Goal: Ask a question

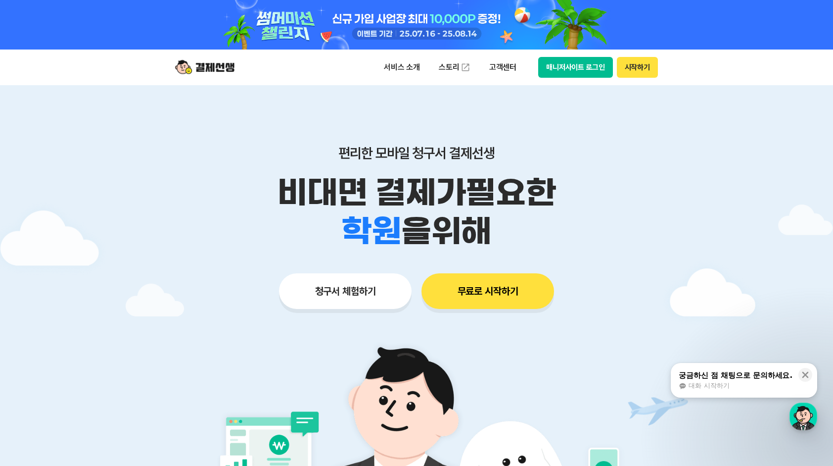
click at [560, 61] on button "매니저사이트 로그인" at bounding box center [575, 67] width 75 height 21
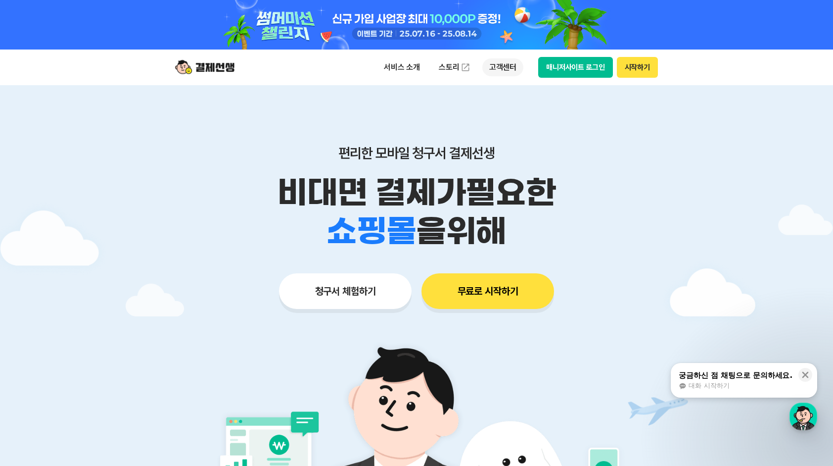
click at [497, 67] on p "고객센터" at bounding box center [503, 67] width 41 height 18
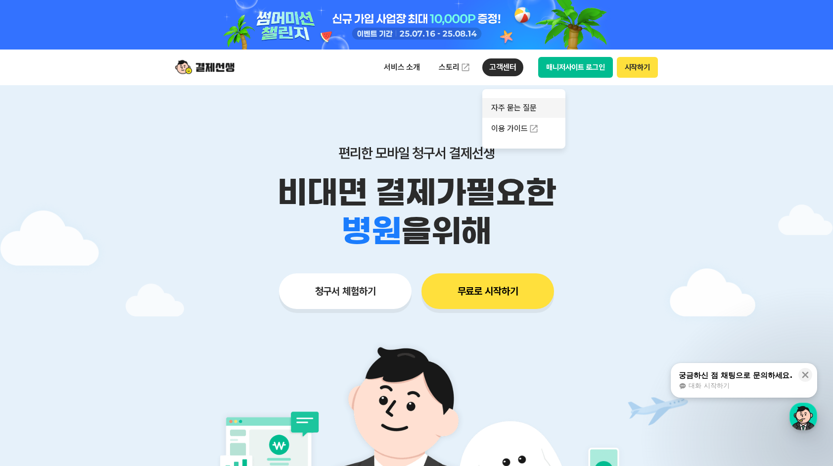
click at [517, 109] on link "자주 묻는 질문" at bounding box center [524, 108] width 83 height 20
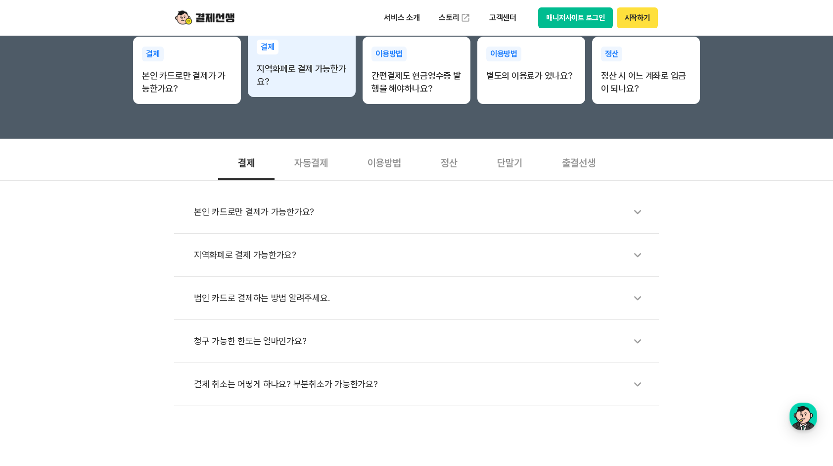
scroll to position [247, 0]
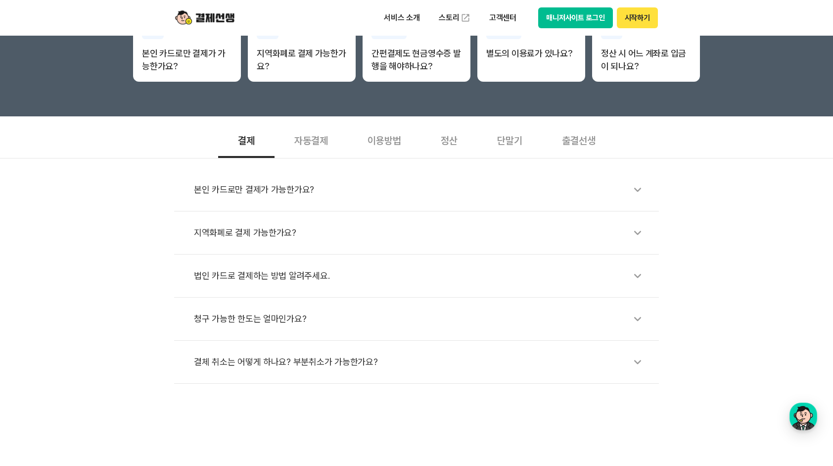
click at [378, 141] on div "이용방법" at bounding box center [384, 139] width 73 height 37
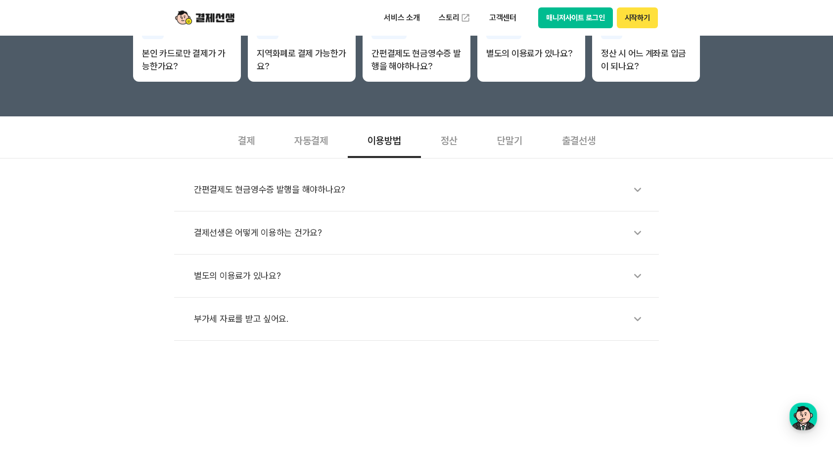
click at [435, 138] on div "정산" at bounding box center [449, 139] width 56 height 37
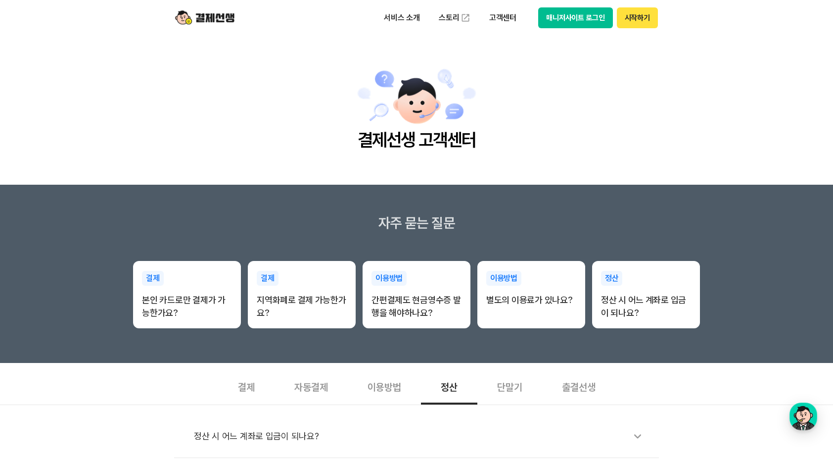
scroll to position [0, 0]
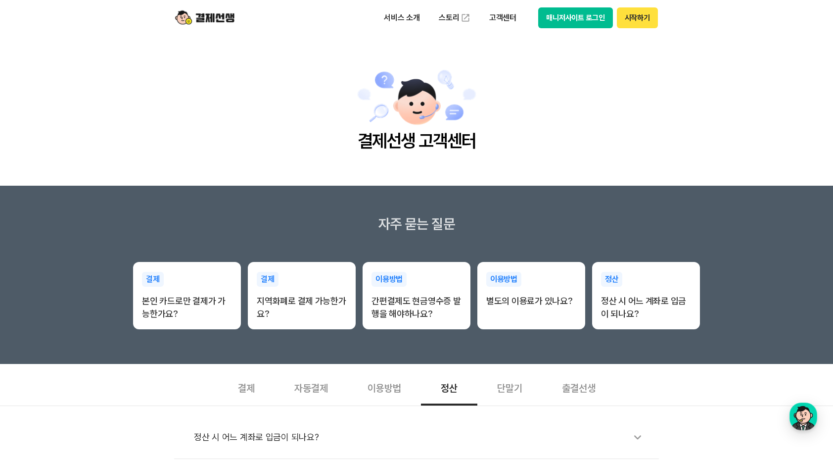
click at [422, 128] on img at bounding box center [417, 97] width 120 height 61
click at [504, 14] on p "고객센터" at bounding box center [503, 18] width 41 height 18
click at [561, 23] on button "매니저사이트 로그인" at bounding box center [575, 17] width 75 height 21
click at [566, 25] on button "매니저사이트 로그인" at bounding box center [575, 17] width 75 height 21
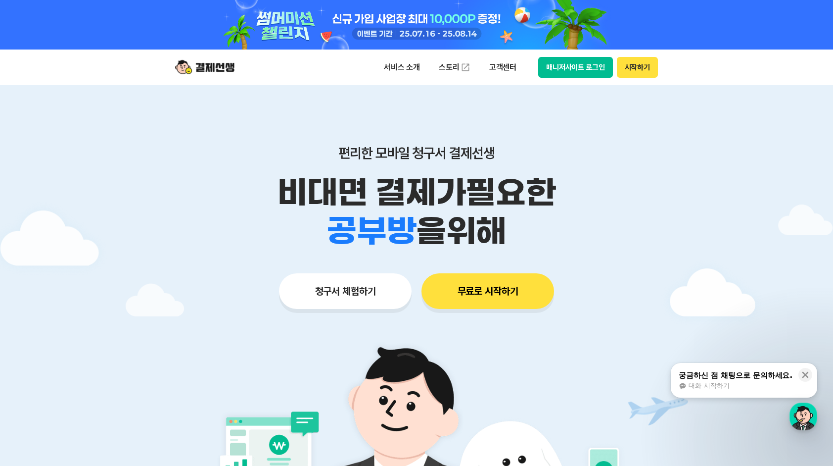
click at [767, 380] on div "궁금하신 점 채팅으로 문의하세요." at bounding box center [736, 375] width 114 height 10
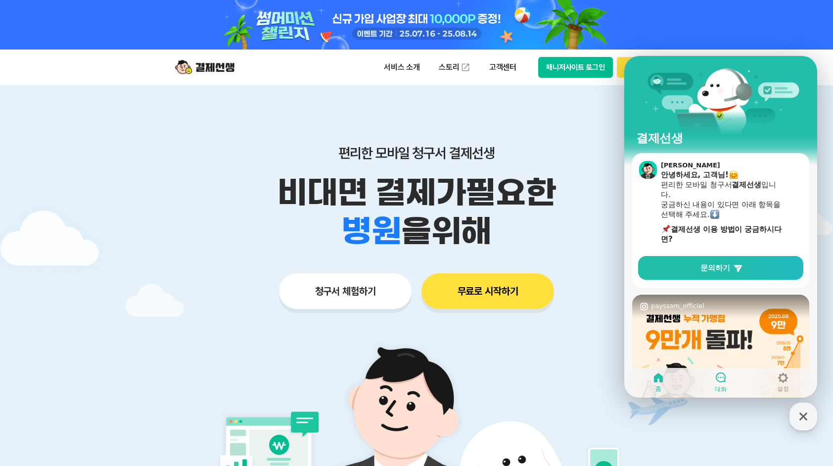
click at [717, 376] on icon at bounding box center [721, 377] width 12 height 12
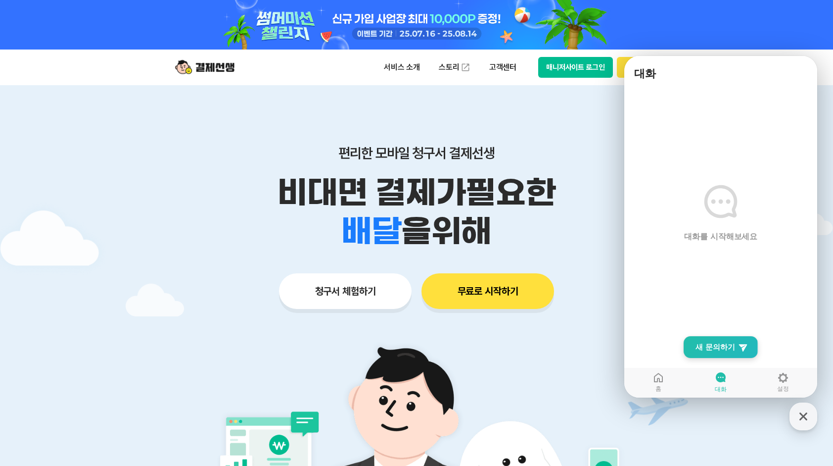
click at [721, 349] on span "새 문의하기" at bounding box center [716, 347] width 40 height 10
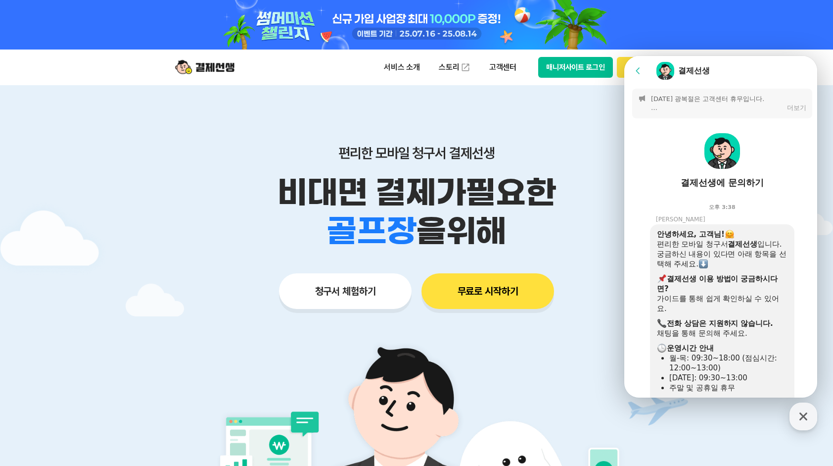
click at [716, 109] on p "8/15(금) 광복절은 고객센터 휴무입니다. [결제선생 운영시간] 월-목: 09:30~18:00 (점심 12:00~13:00) 금: 09:30…" at bounding box center [716, 104] width 131 height 18
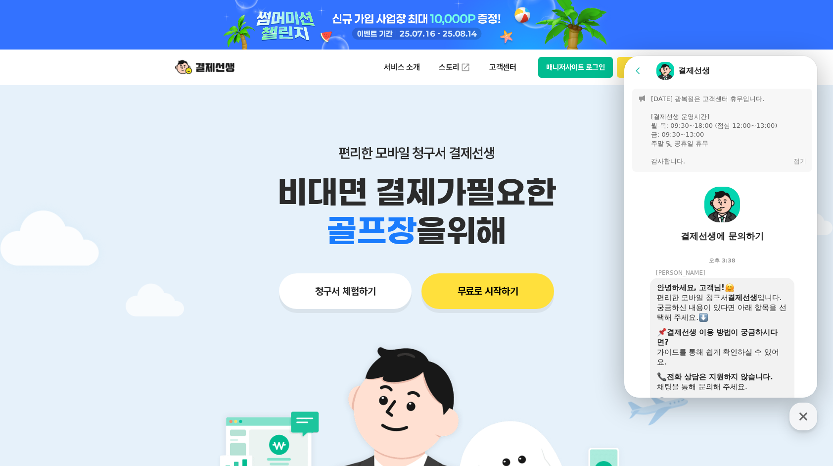
click at [696, 168] on div "8/15(금) 광복절은 고객센터 휴무입니다. [결제선생 운영시간] 월-목: 09:30~18:00 (점심 12:00~13:00) 금: 09:30…" at bounding box center [722, 130] width 180 height 83
click at [691, 152] on p "8/15(금) 광복절은 고객센터 휴무입니다. [결제선생 운영시간] 월-목: 09:30~18:00 (점심 12:00~13:00) 금: 09:30…" at bounding box center [720, 130] width 138 height 71
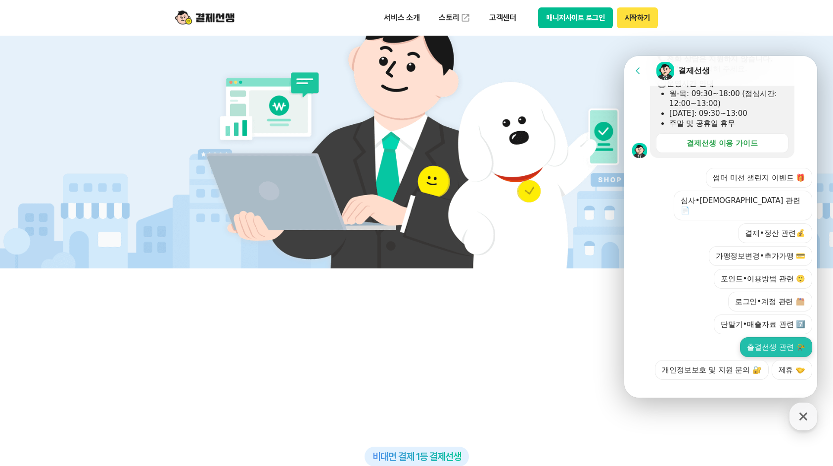
scroll to position [445, 0]
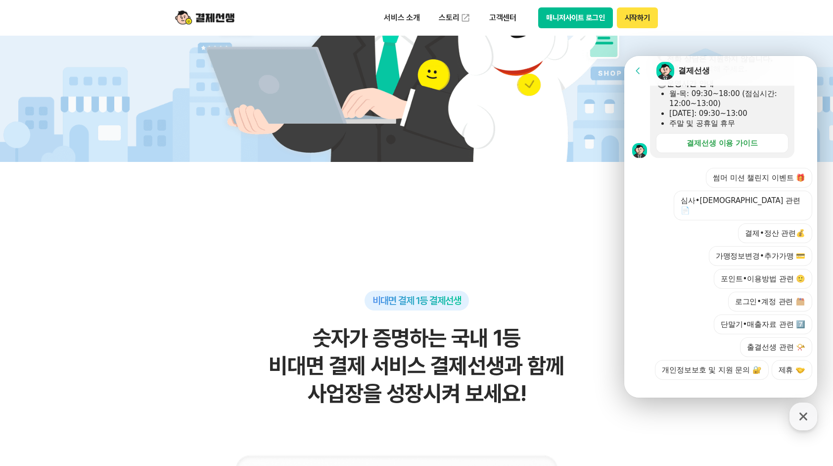
click at [644, 71] on button "Go to previous page" at bounding box center [643, 71] width 26 height 20
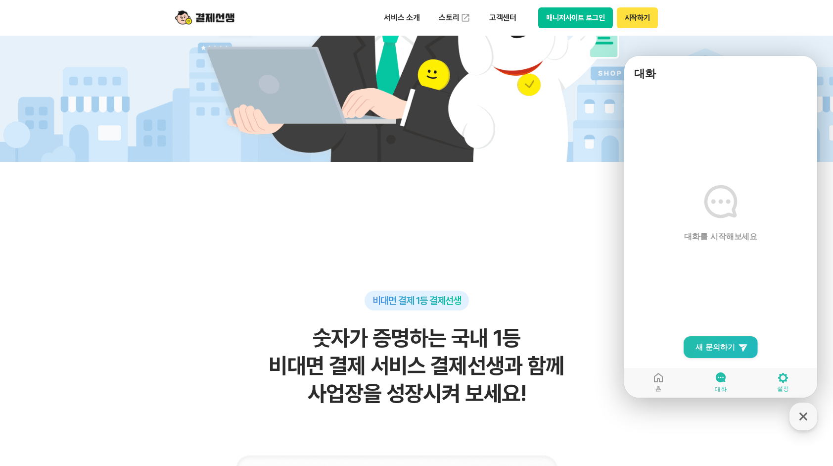
click at [776, 373] on link "설정" at bounding box center [783, 382] width 62 height 25
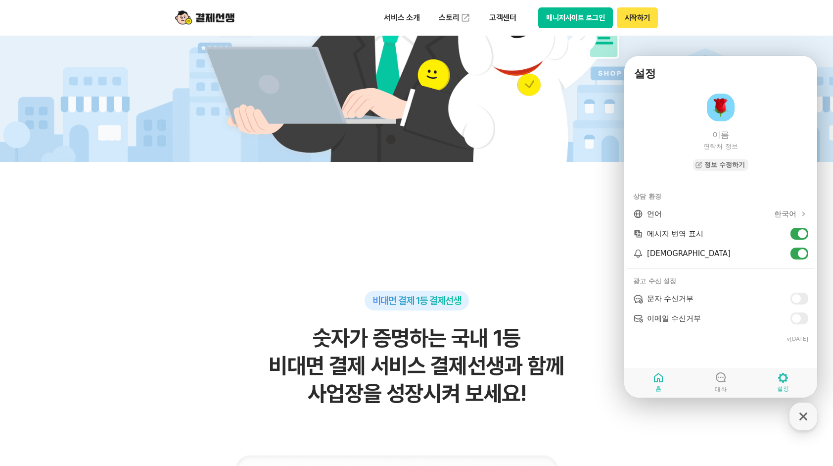
click at [654, 376] on icon at bounding box center [659, 378] width 12 height 12
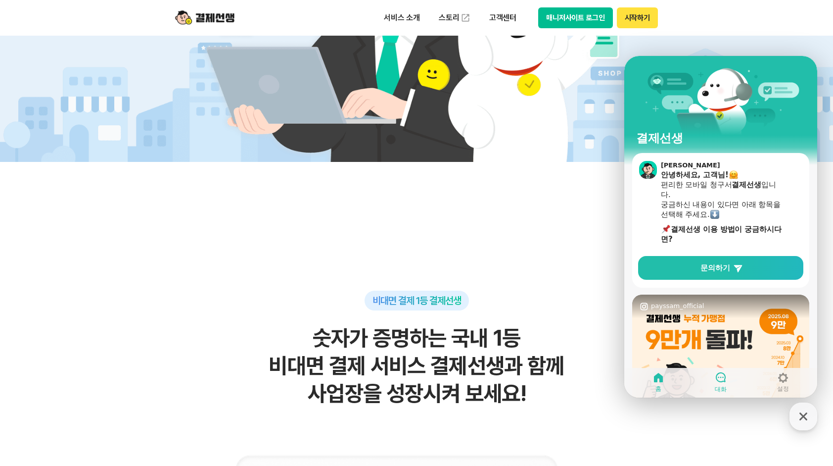
click at [717, 380] on icon at bounding box center [721, 377] width 12 height 12
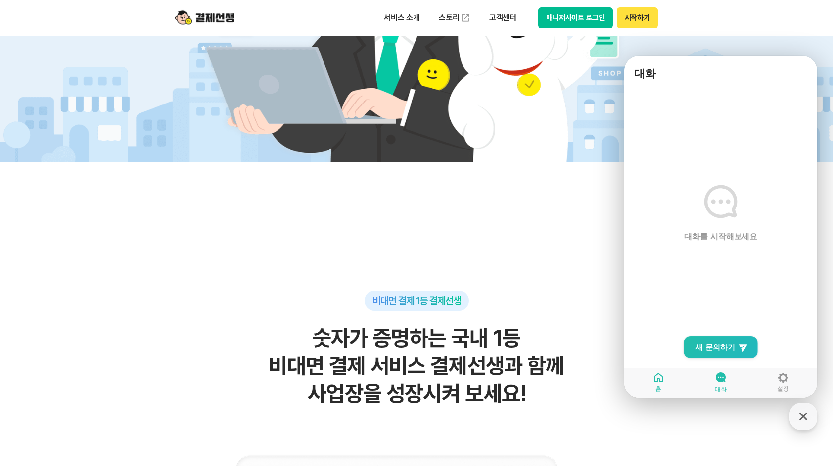
click at [728, 208] on icon at bounding box center [721, 202] width 40 height 40
click at [733, 345] on span "새 문의하기" at bounding box center [716, 347] width 40 height 10
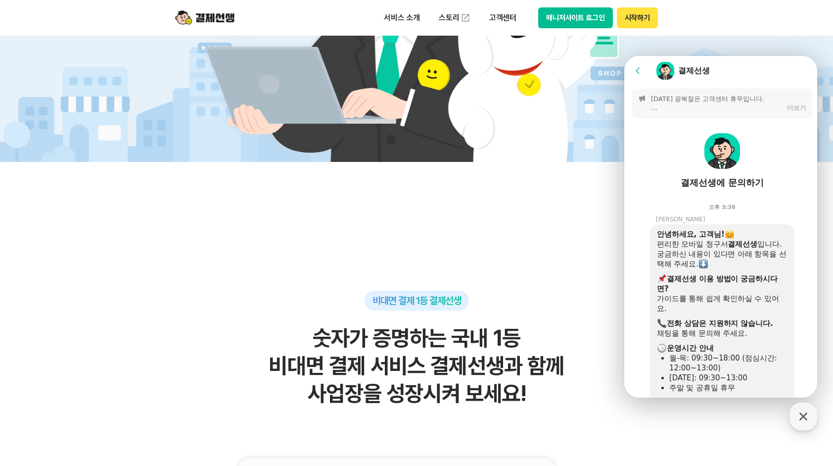
click at [641, 71] on icon at bounding box center [638, 71] width 10 height 10
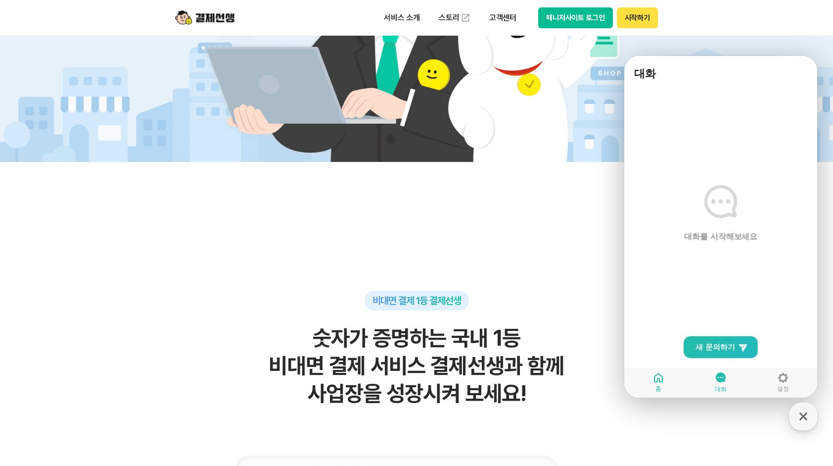
click at [662, 383] on icon at bounding box center [659, 378] width 12 height 12
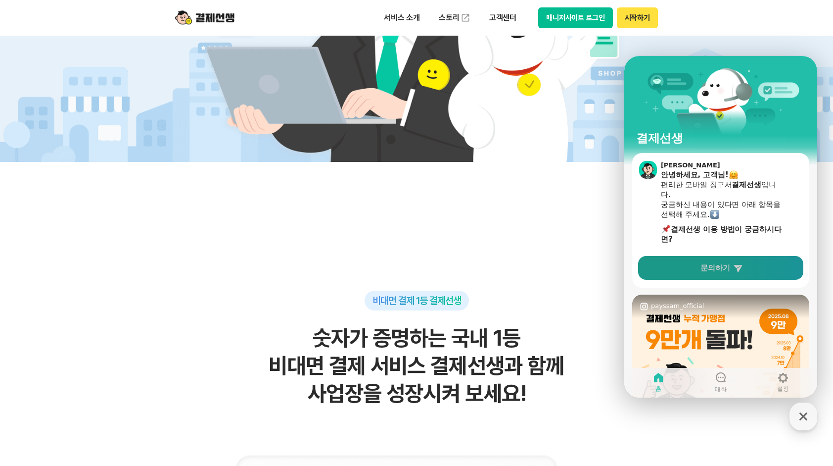
click at [723, 263] on span "문의하기" at bounding box center [716, 268] width 30 height 10
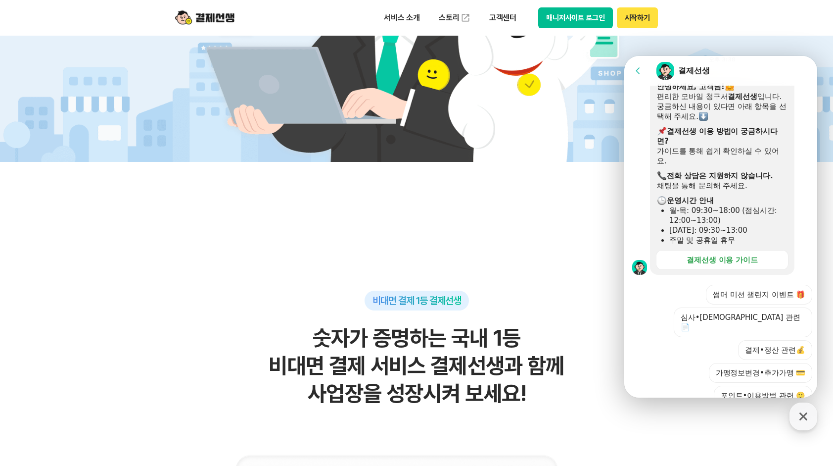
scroll to position [148, 0]
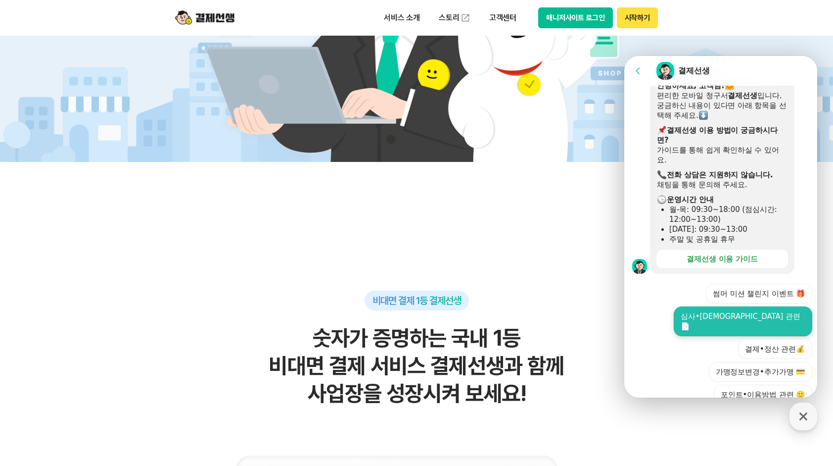
click at [764, 314] on button "심사•신규가맹 관련 📄" at bounding box center [743, 321] width 139 height 30
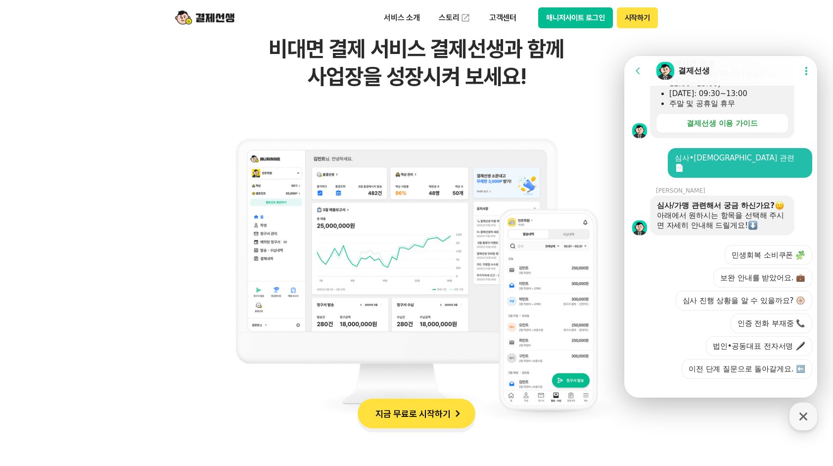
scroll to position [792, 0]
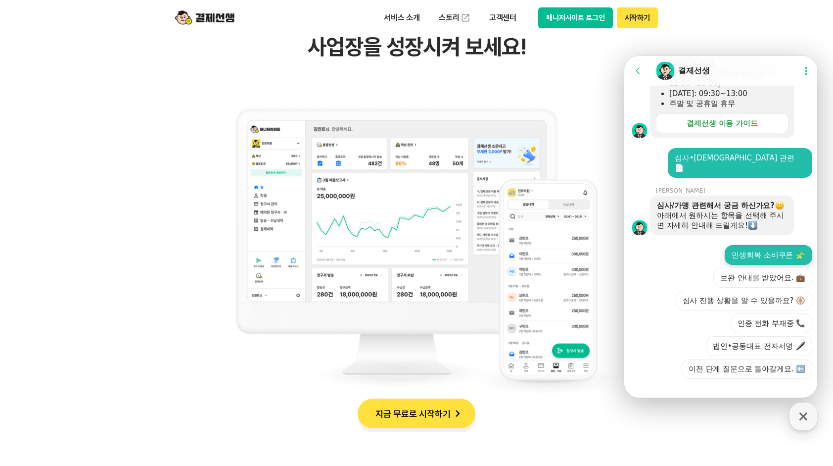
click at [753, 248] on button "민생회복 소비쿠폰" at bounding box center [769, 255] width 88 height 20
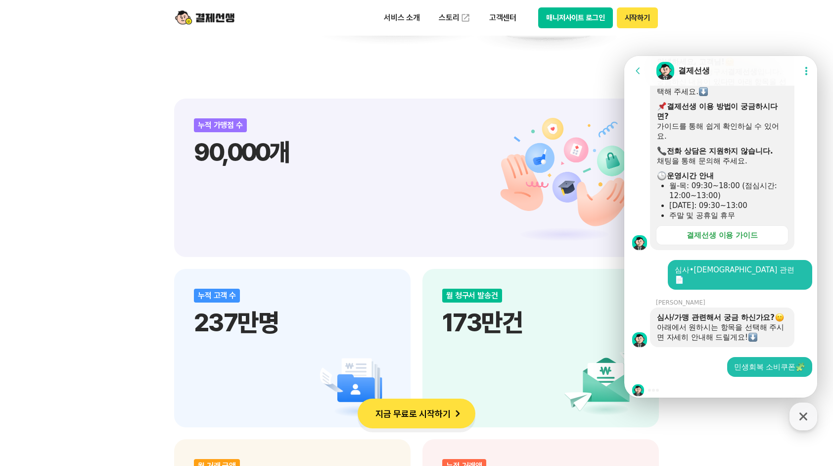
scroll to position [1138, 0]
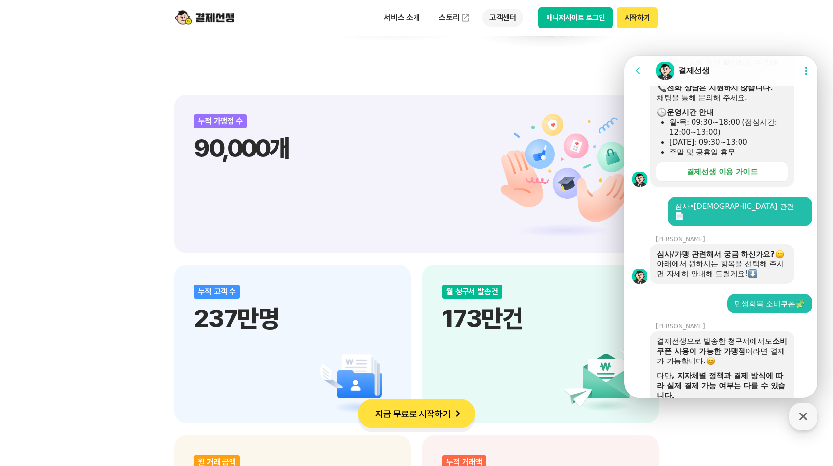
click at [505, 21] on p "고객센터" at bounding box center [503, 18] width 41 height 18
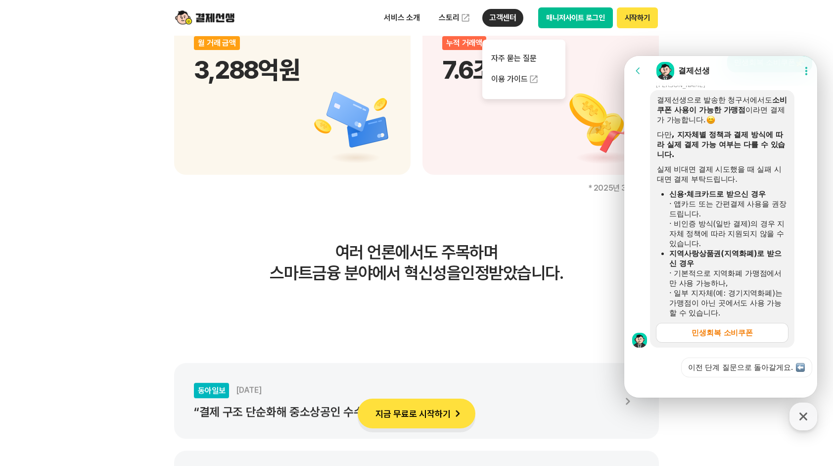
scroll to position [1584, 0]
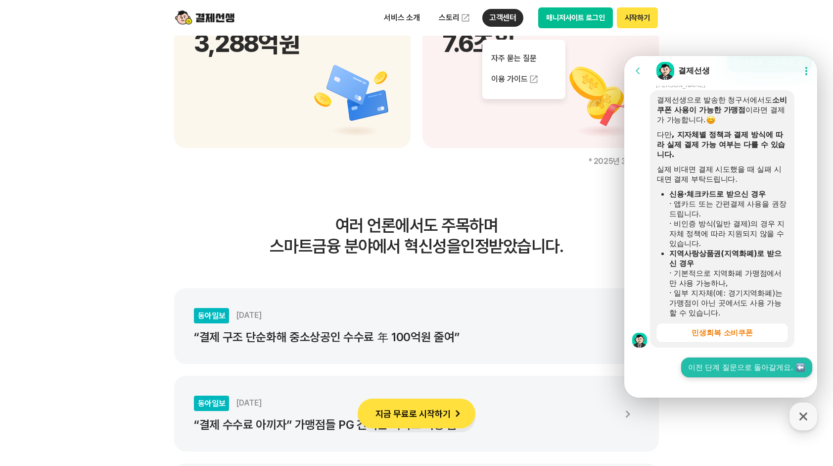
click at [738, 357] on button "이전 단계 질문으로 돌아갈게요." at bounding box center [746, 367] width 131 height 20
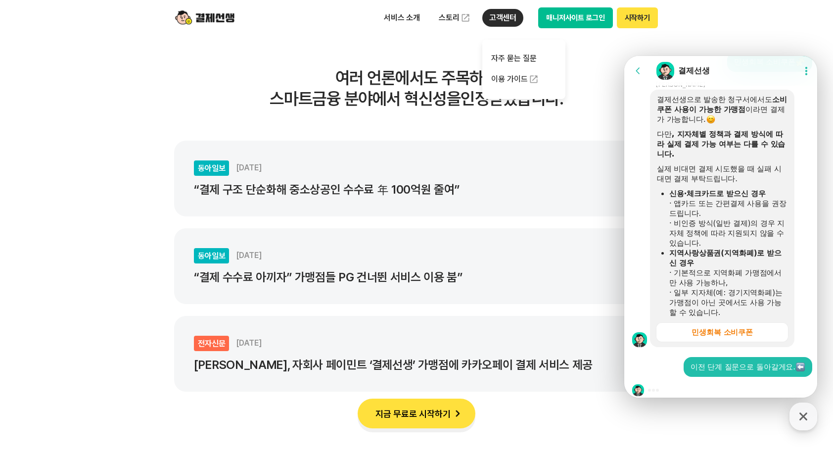
scroll to position [1732, 0]
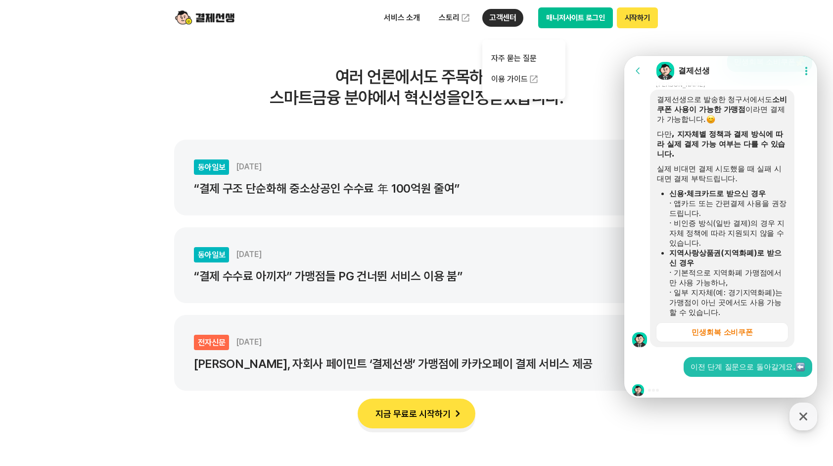
click at [716, 373] on section "Message List 8/15(금) 광복절은 고객센터 휴무입니다. [결제선생 운영시간] 월-목: 09:30~18:00 (점심 12:00~13…" at bounding box center [723, 8] width 196 height 799
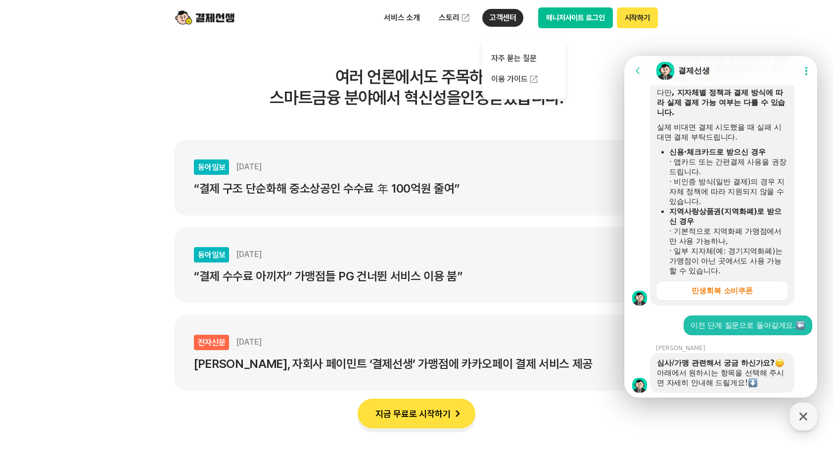
click at [710, 384] on section "Message List 8/15(금) 광복절은 고객센터 휴무입니다. [결제선생 운영시간] 월-목: 09:30~18:00 (점심 12:00~13…" at bounding box center [723, 67] width 196 height 1000
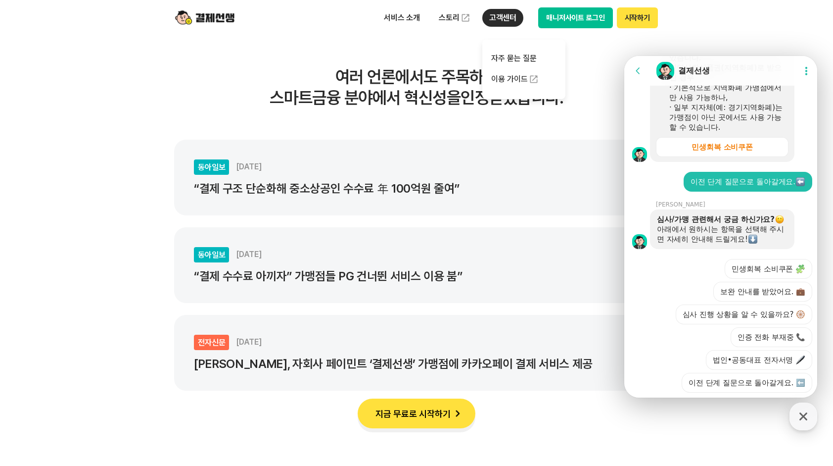
scroll to position [676, 0]
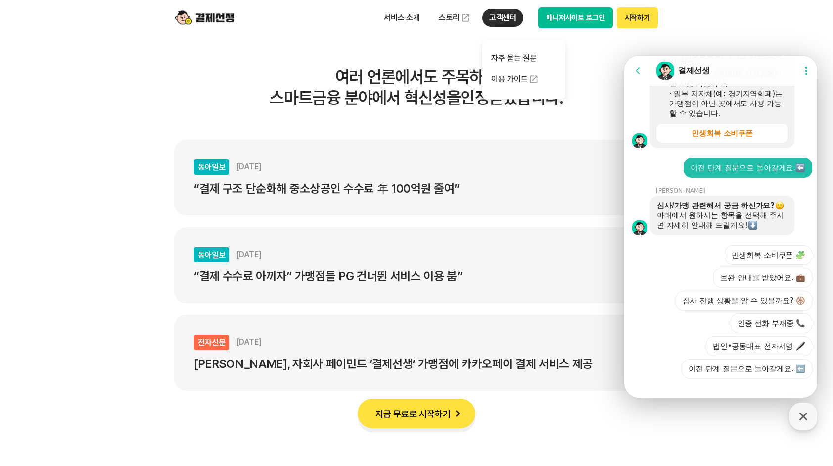
click at [708, 383] on div at bounding box center [723, 392] width 196 height 27
drag, startPoint x: 705, startPoint y: 389, endPoint x: 697, endPoint y: 389, distance: 7.9
click at [702, 389] on div at bounding box center [723, 392] width 196 height 27
drag, startPoint x: 682, startPoint y: 389, endPoint x: 681, endPoint y: 394, distance: 5.6
click at [681, 391] on div at bounding box center [723, 392] width 196 height 27
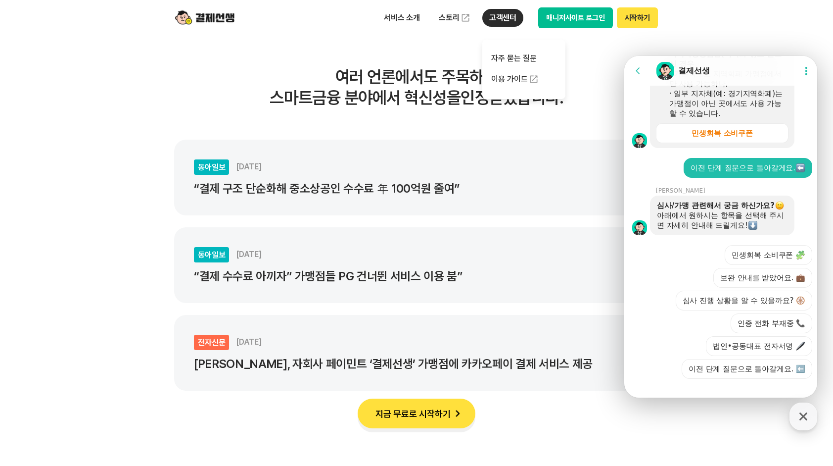
drag, startPoint x: 681, startPoint y: 394, endPoint x: 690, endPoint y: 397, distance: 9.9
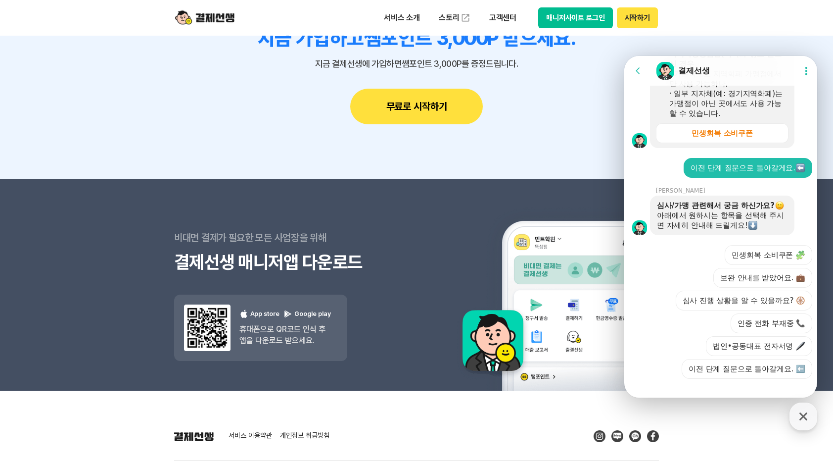
scroll to position [8901, 0]
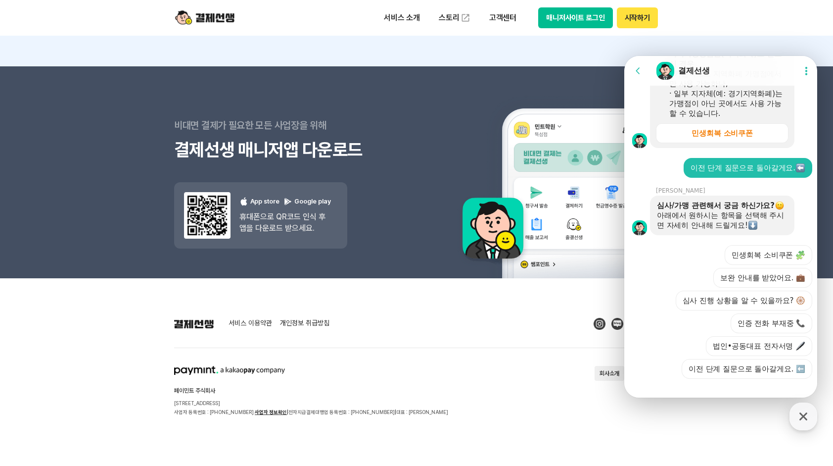
click at [407, 372] on section "페이민트 주식회사 서울시 성동구 상원1길 26 서울숲A타워 409호 사업자 등록번호 : 220-88-75476 사업자 정보확인 | 전자지급결제…" at bounding box center [416, 391] width 485 height 50
click at [637, 73] on icon at bounding box center [638, 71] width 10 height 10
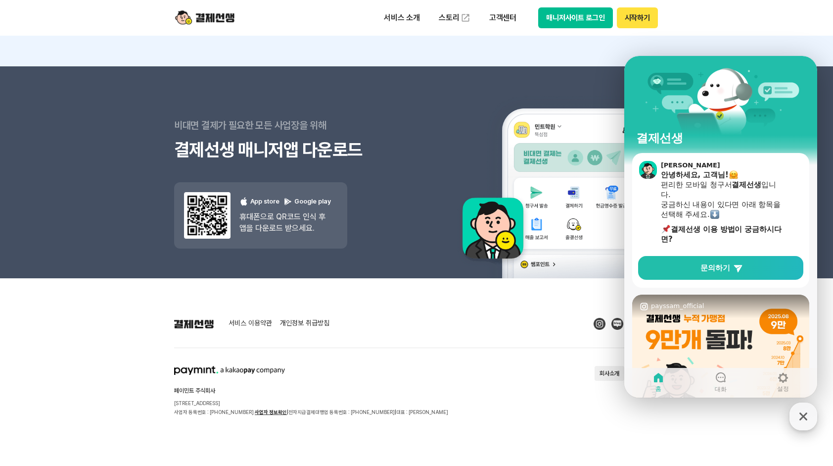
click at [802, 413] on icon "button" at bounding box center [804, 416] width 18 height 18
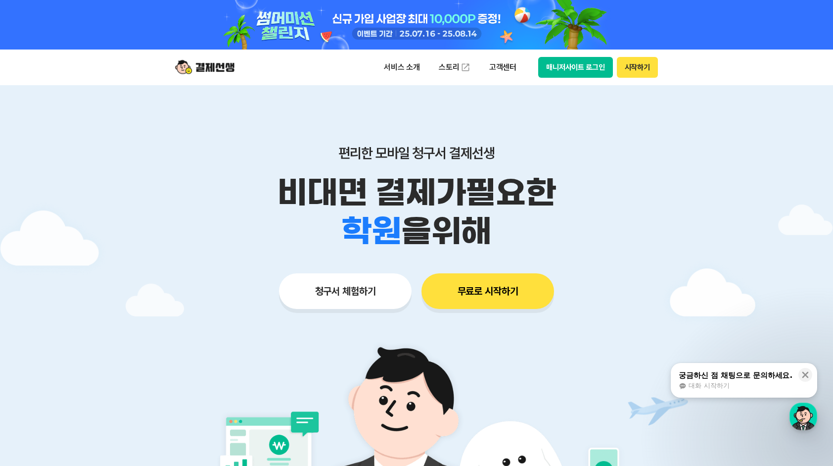
click at [584, 68] on button "매니저사이트 로그인" at bounding box center [575, 67] width 75 height 21
